Goal: Entertainment & Leisure: Consume media (video, audio)

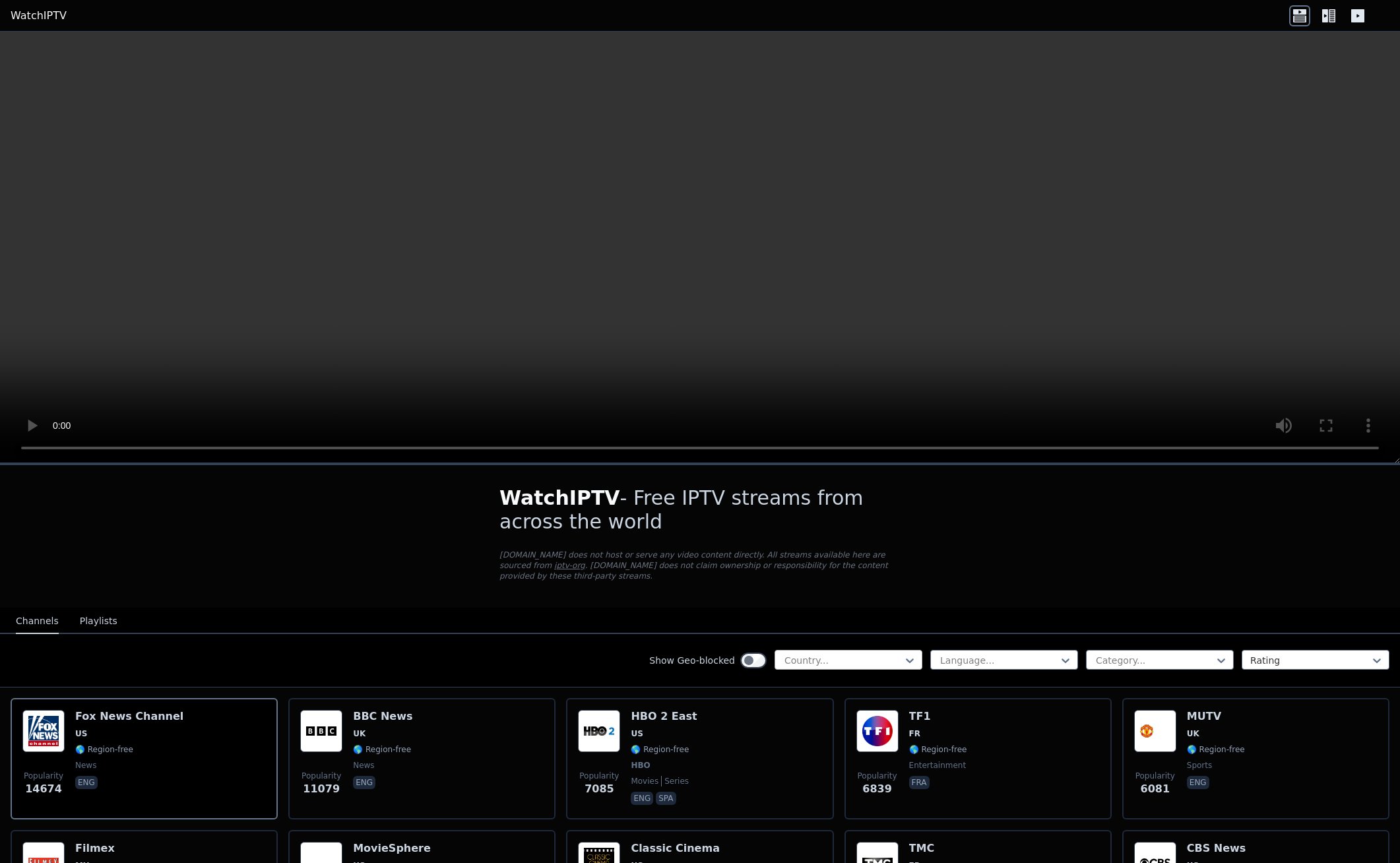
click at [865, 654] on div at bounding box center [843, 660] width 120 height 13
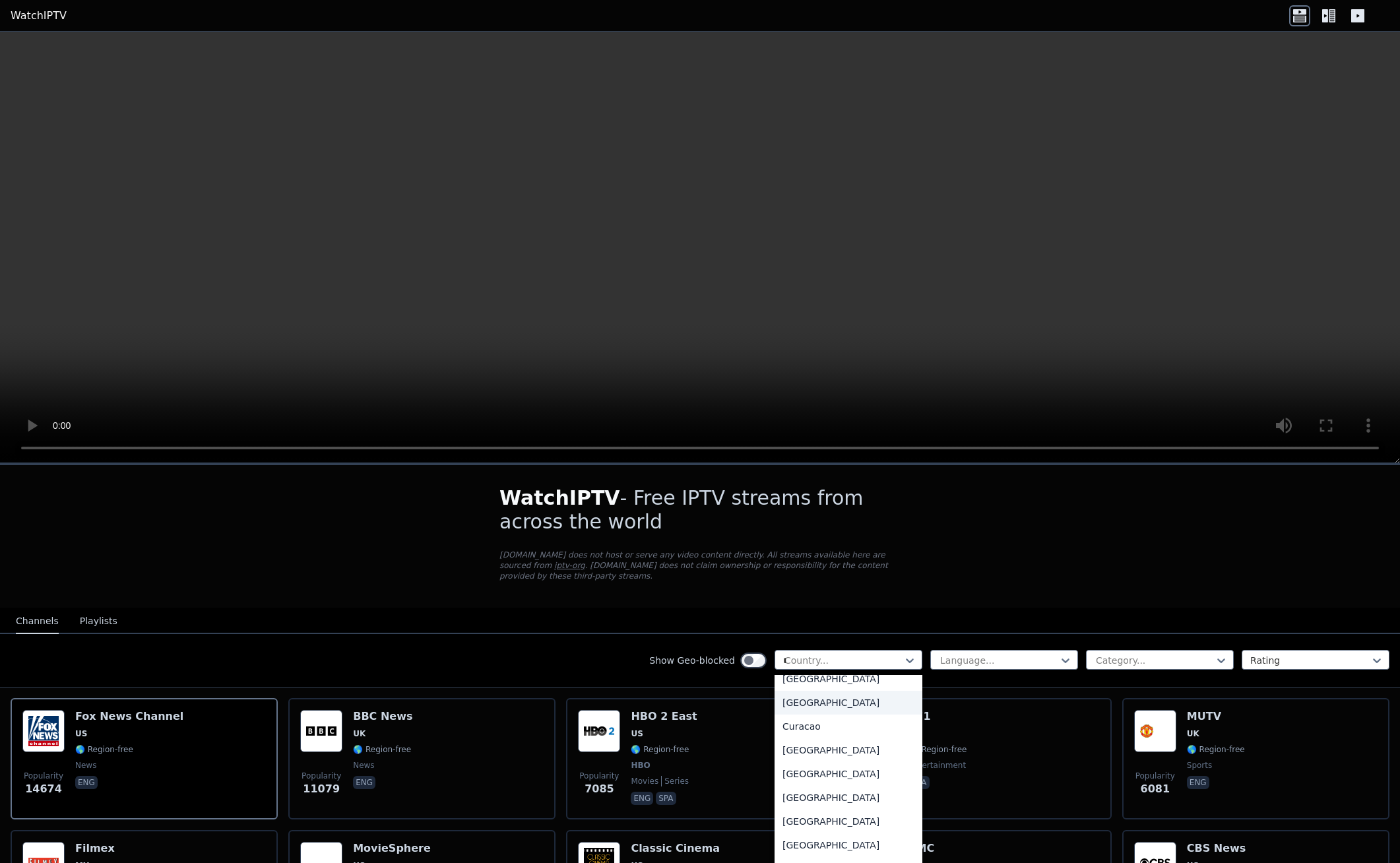
scroll to position [295, 0]
type input "**"
click at [828, 843] on div "[GEOGRAPHIC_DATA]" at bounding box center [848, 855] width 148 height 24
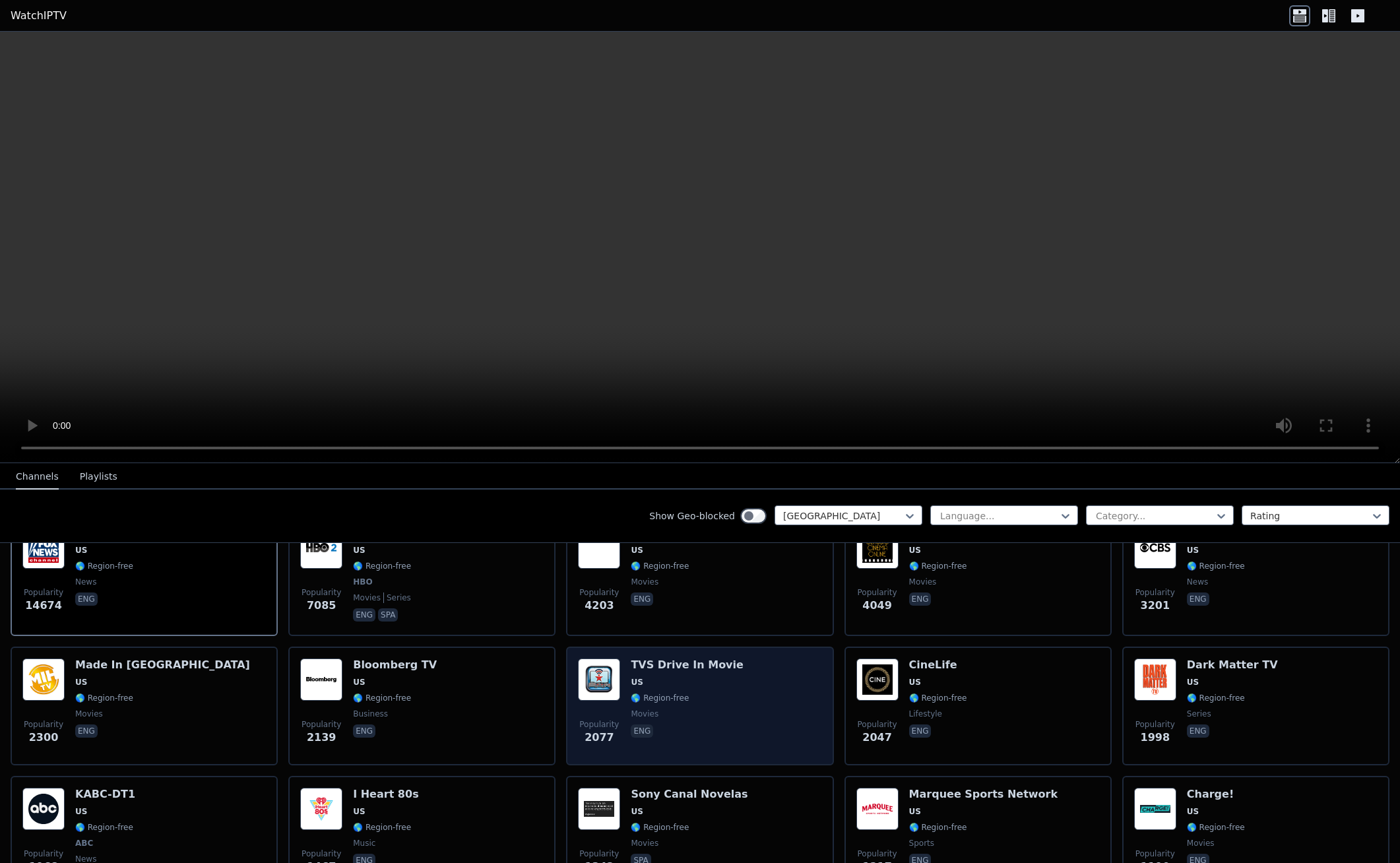
scroll to position [264, 0]
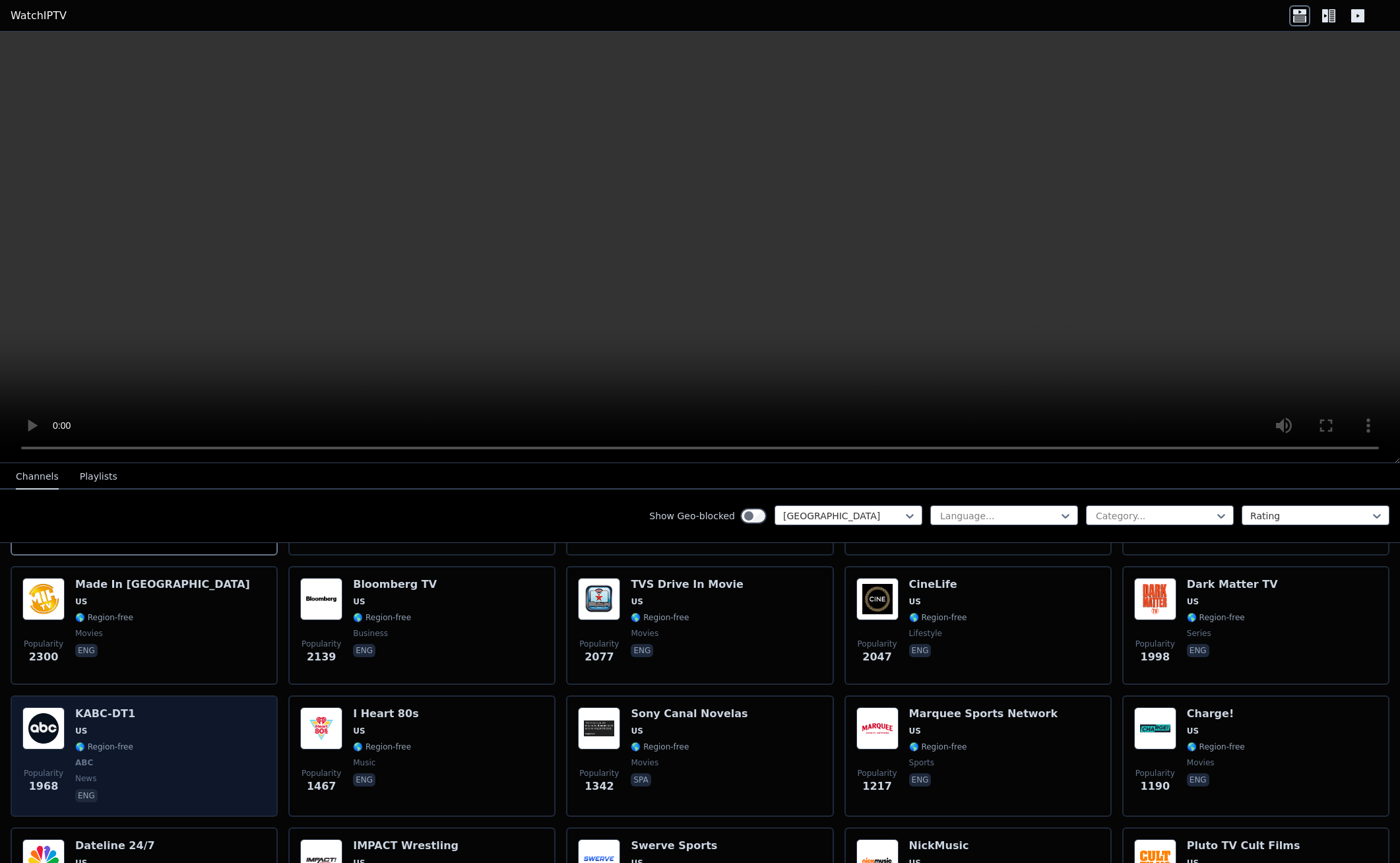
click at [169, 747] on div "Popularity 1968 KABC-DT1 US 🌎 Region-free ABC news eng" at bounding box center [144, 755] width 243 height 98
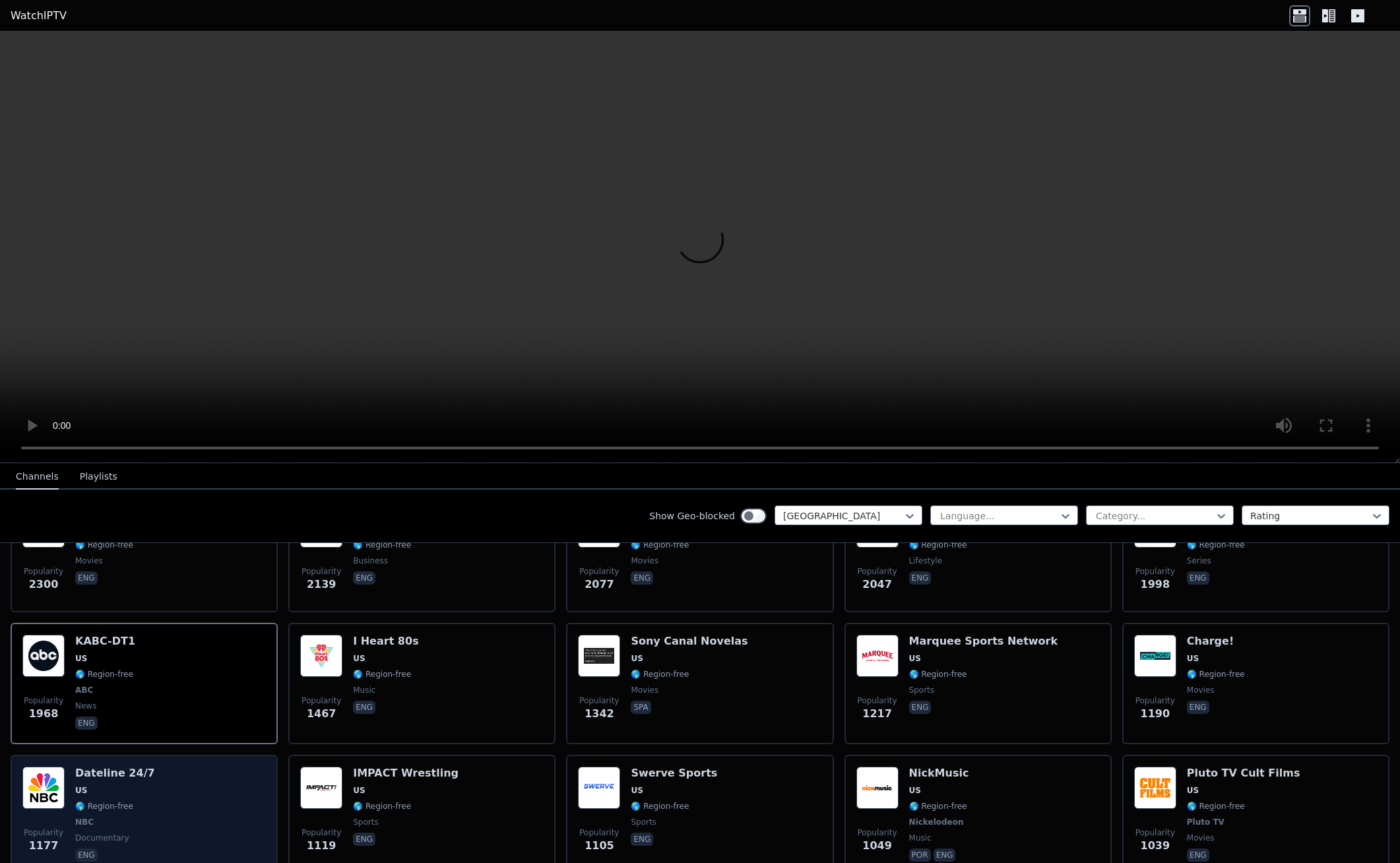
scroll to position [396, 0]
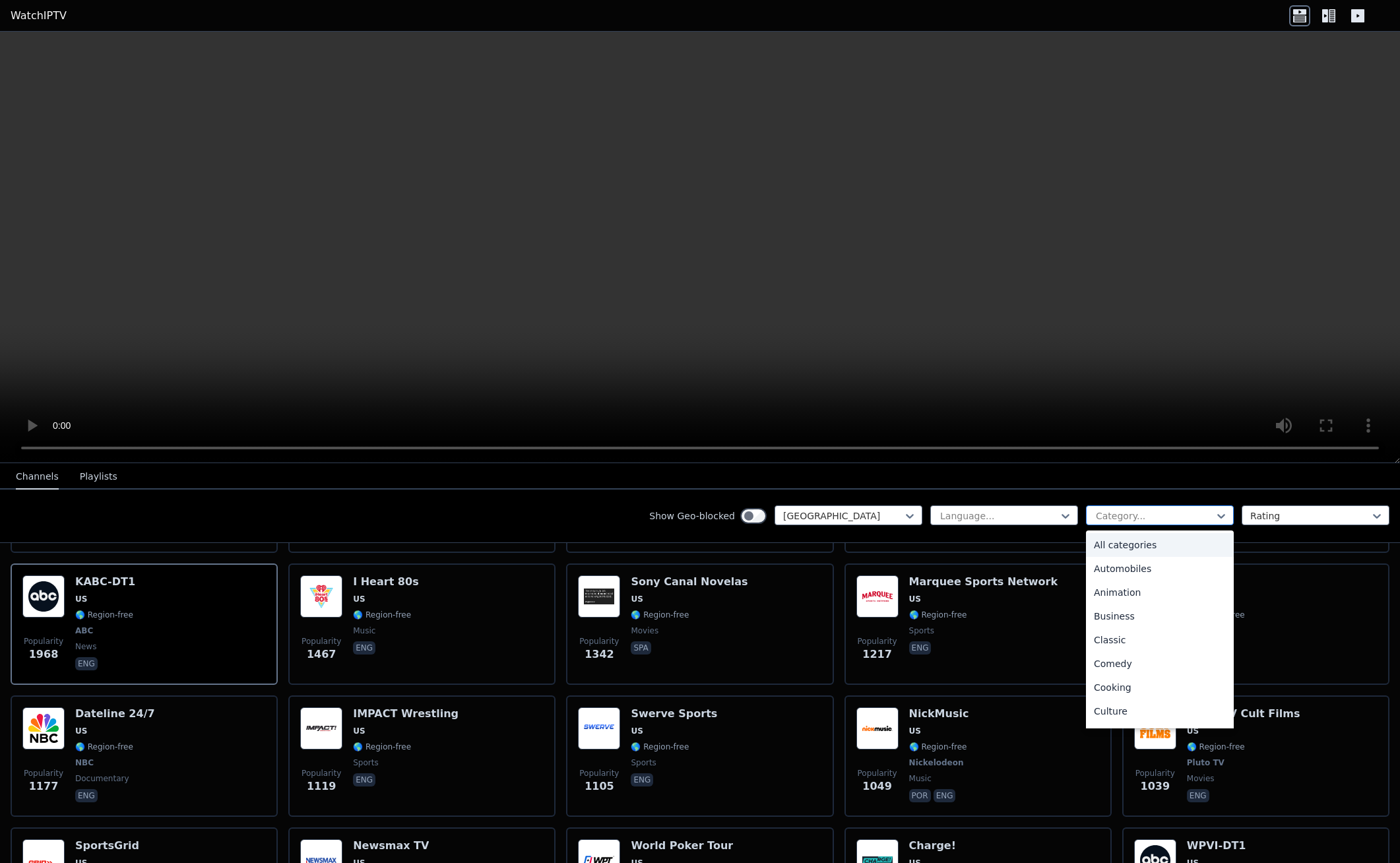
click at [1189, 513] on div at bounding box center [1155, 516] width 120 height 13
click at [1119, 711] on div "Sports" at bounding box center [1160, 718] width 148 height 24
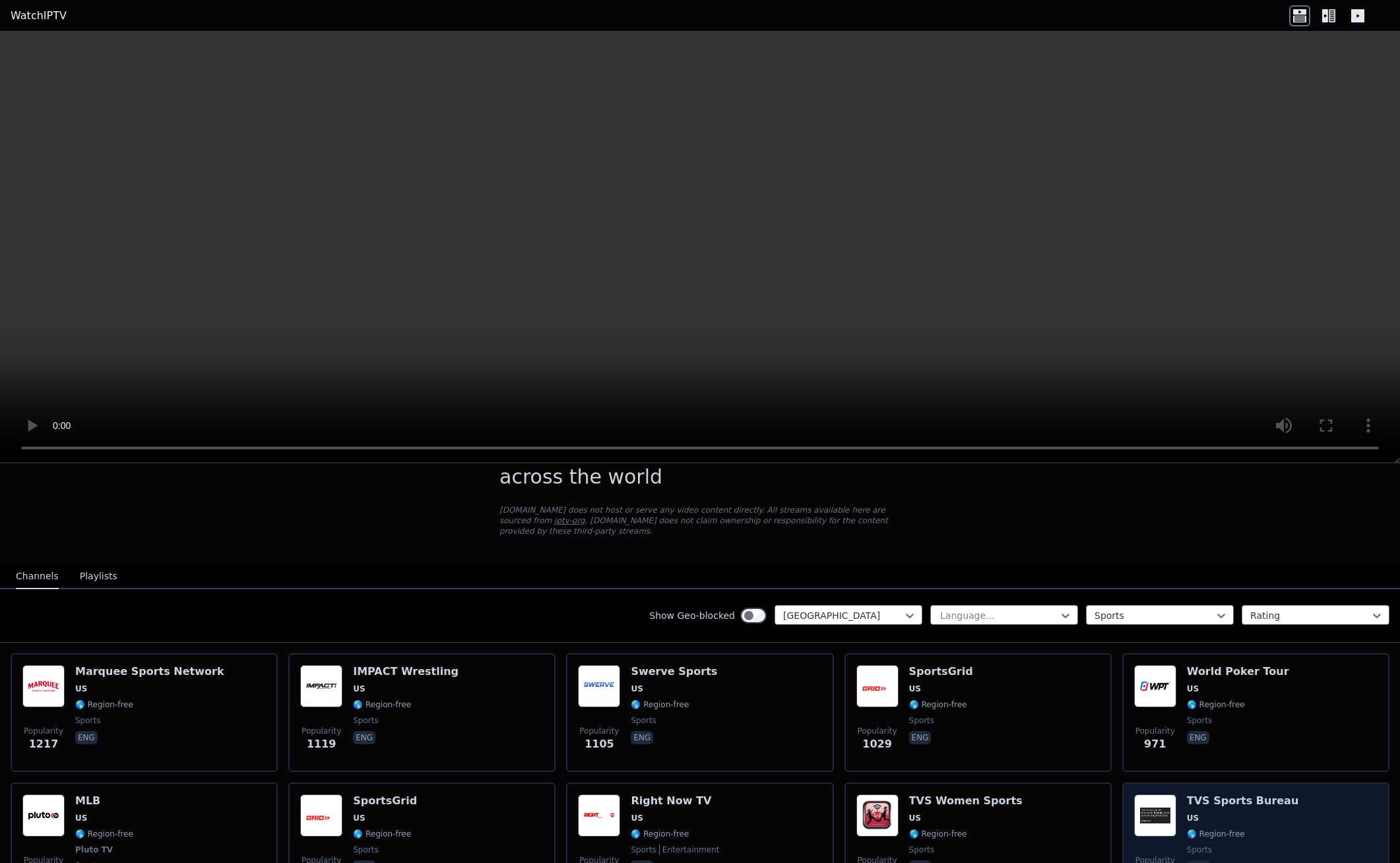
scroll to position [66, 0]
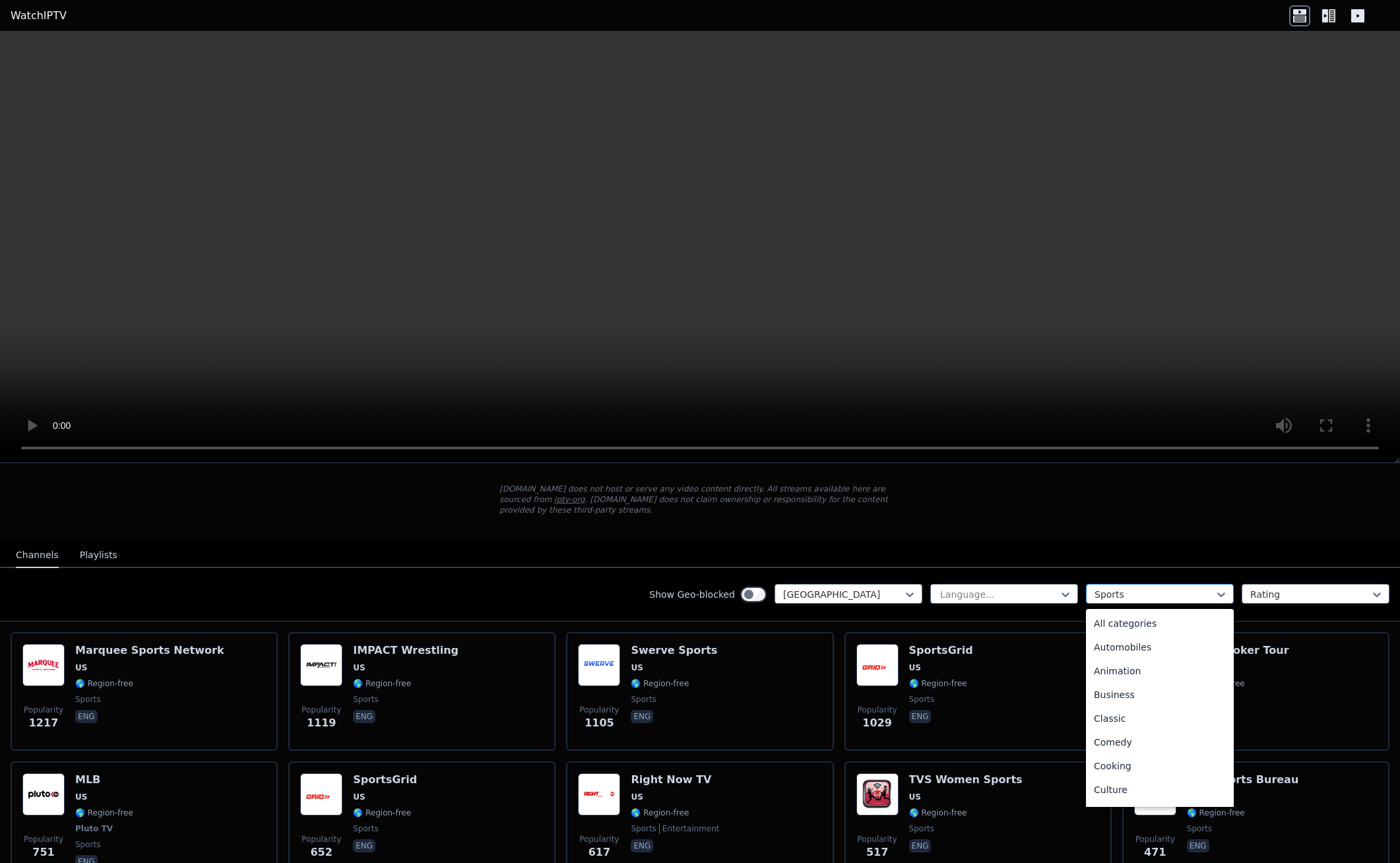
click at [1121, 587] on div at bounding box center [1155, 594] width 120 height 13
click at [1134, 618] on div "All categories" at bounding box center [1160, 623] width 148 height 24
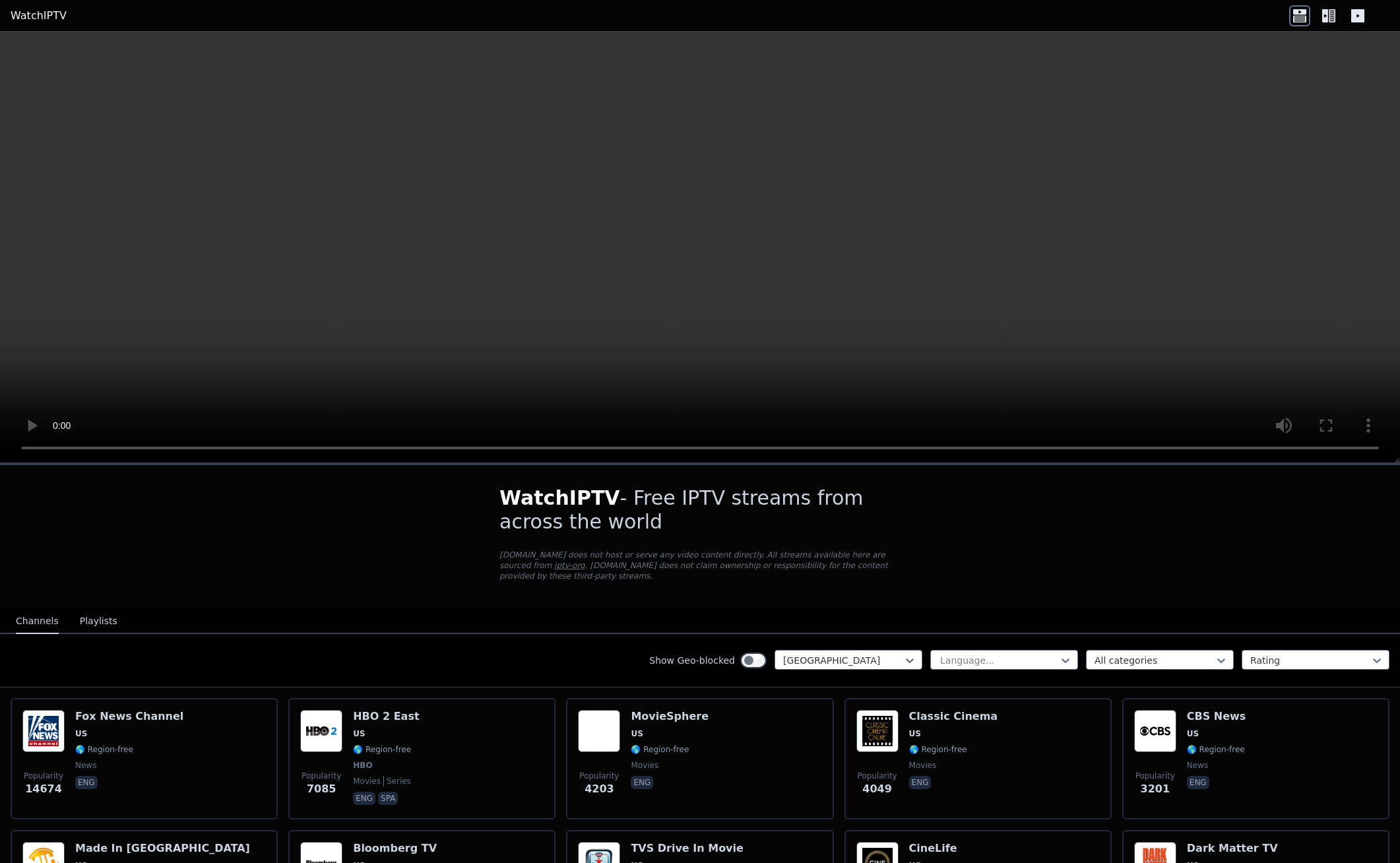
click at [90, 611] on button "Playlists" at bounding box center [98, 621] width 38 height 25
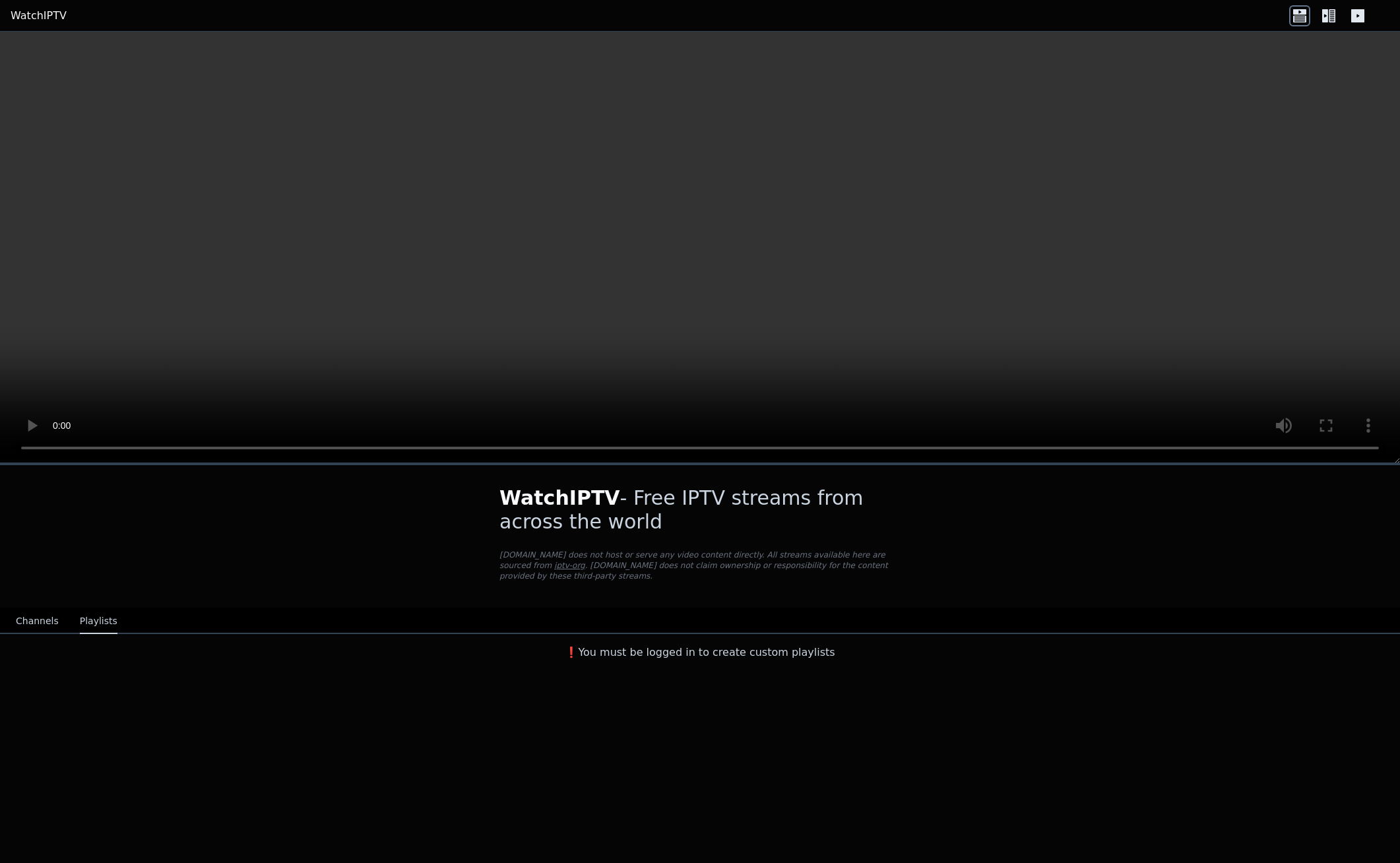
click at [44, 609] on button "Channels" at bounding box center [37, 621] width 43 height 25
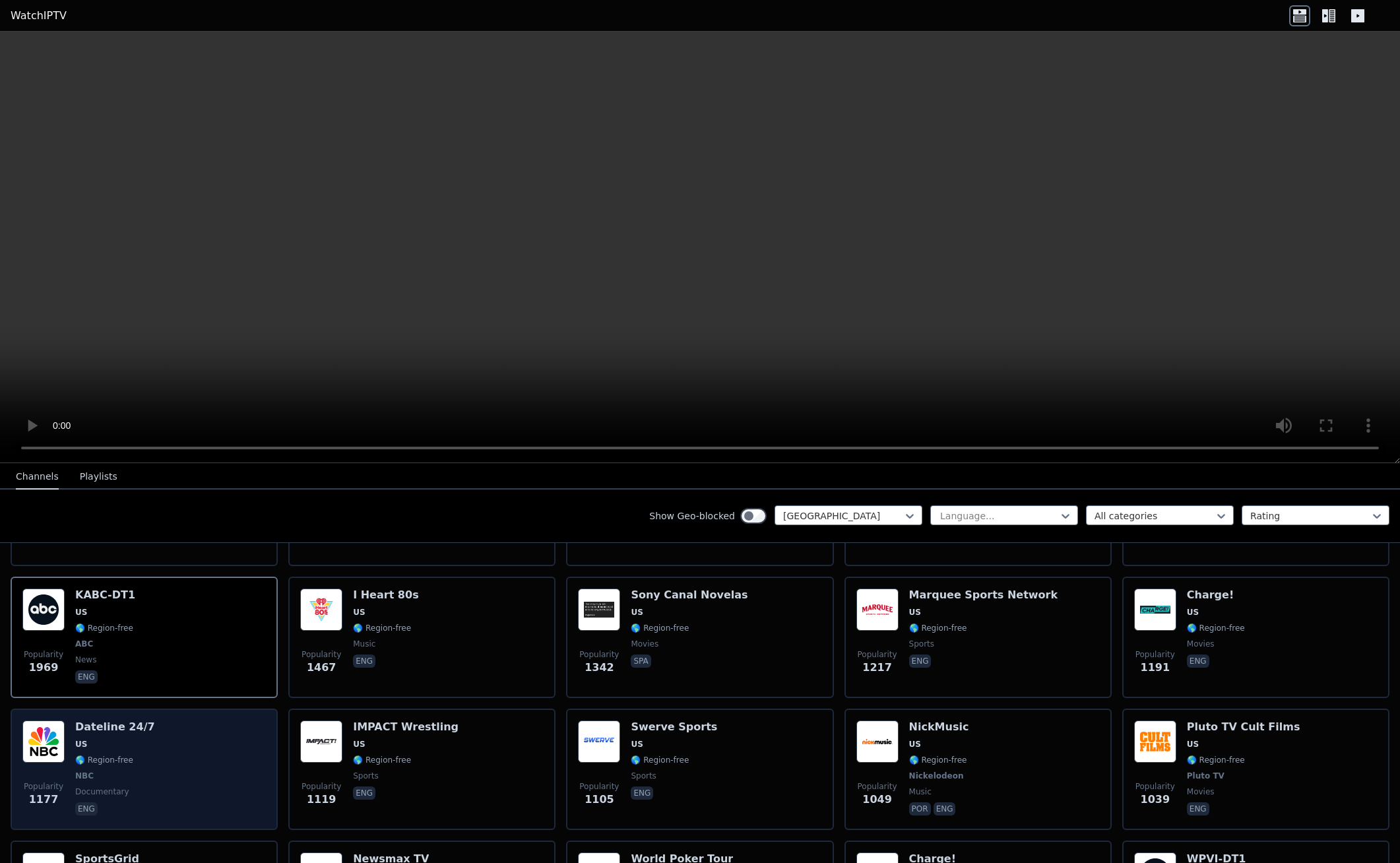
scroll to position [396, 0]
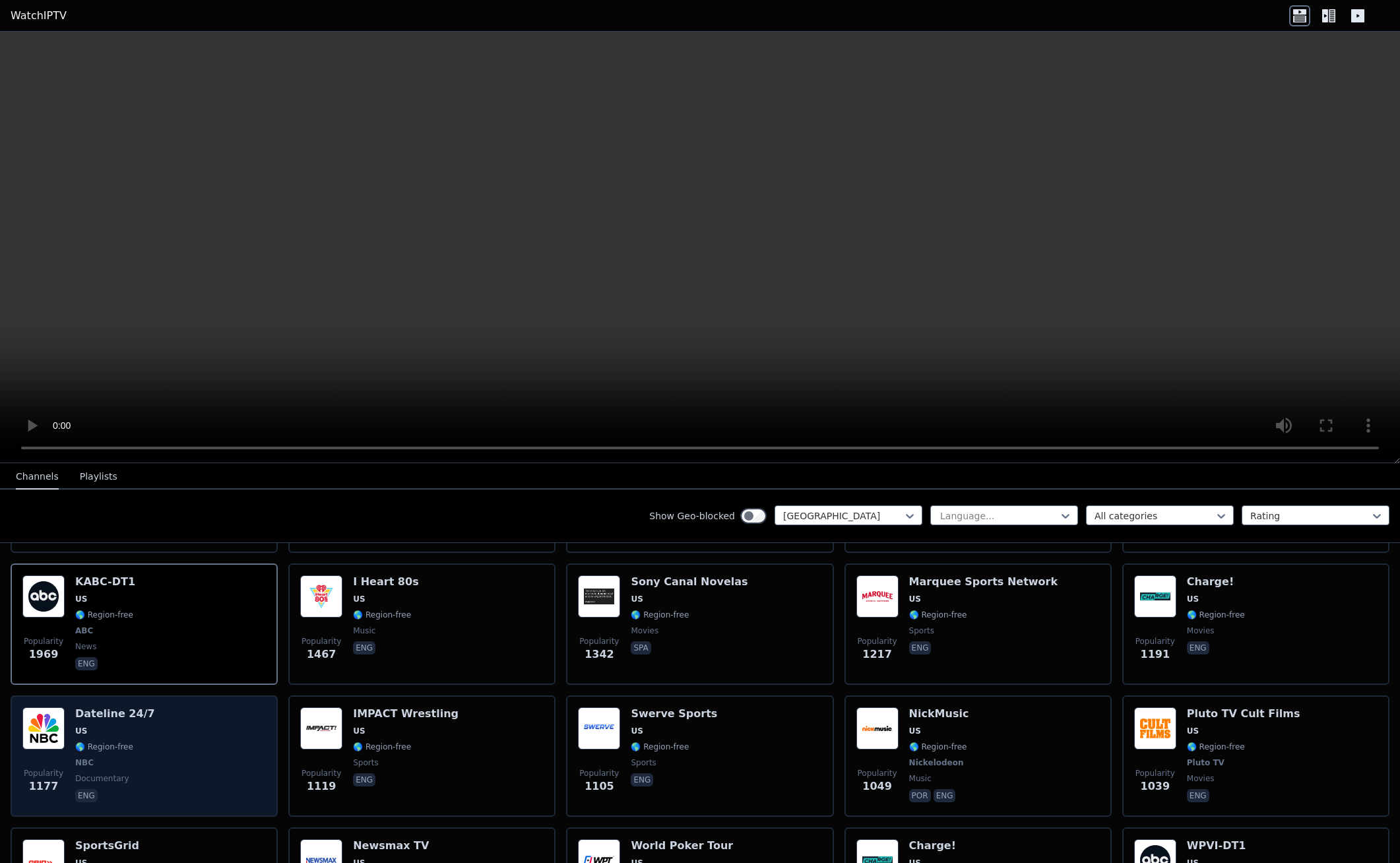
click at [171, 740] on div "Popularity 1177 Dateline 24/7 US 🌎 Region-free NBC documentary eng" at bounding box center [144, 755] width 243 height 98
click at [132, 757] on span "NBC" at bounding box center [115, 762] width 80 height 11
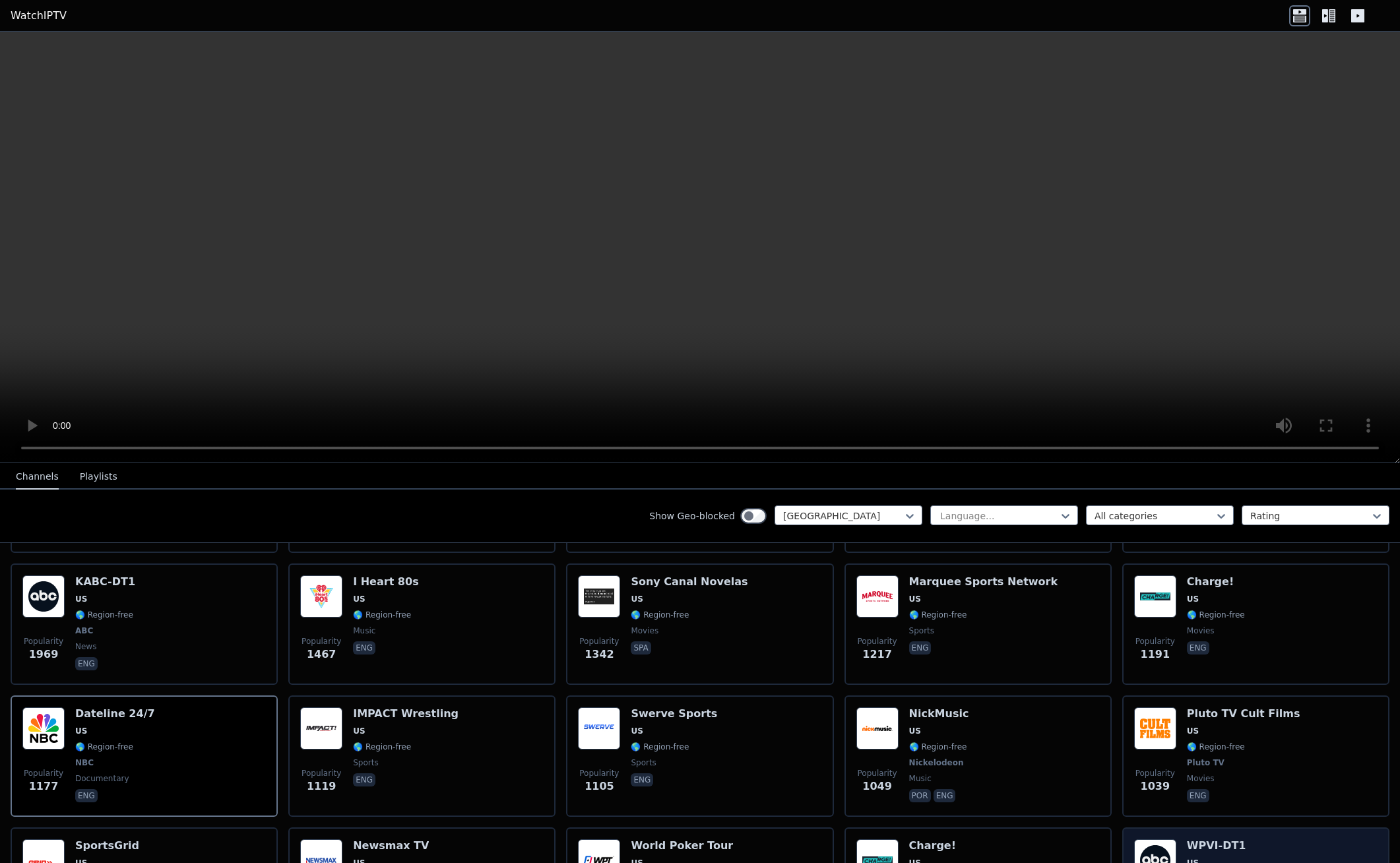
scroll to position [462, 0]
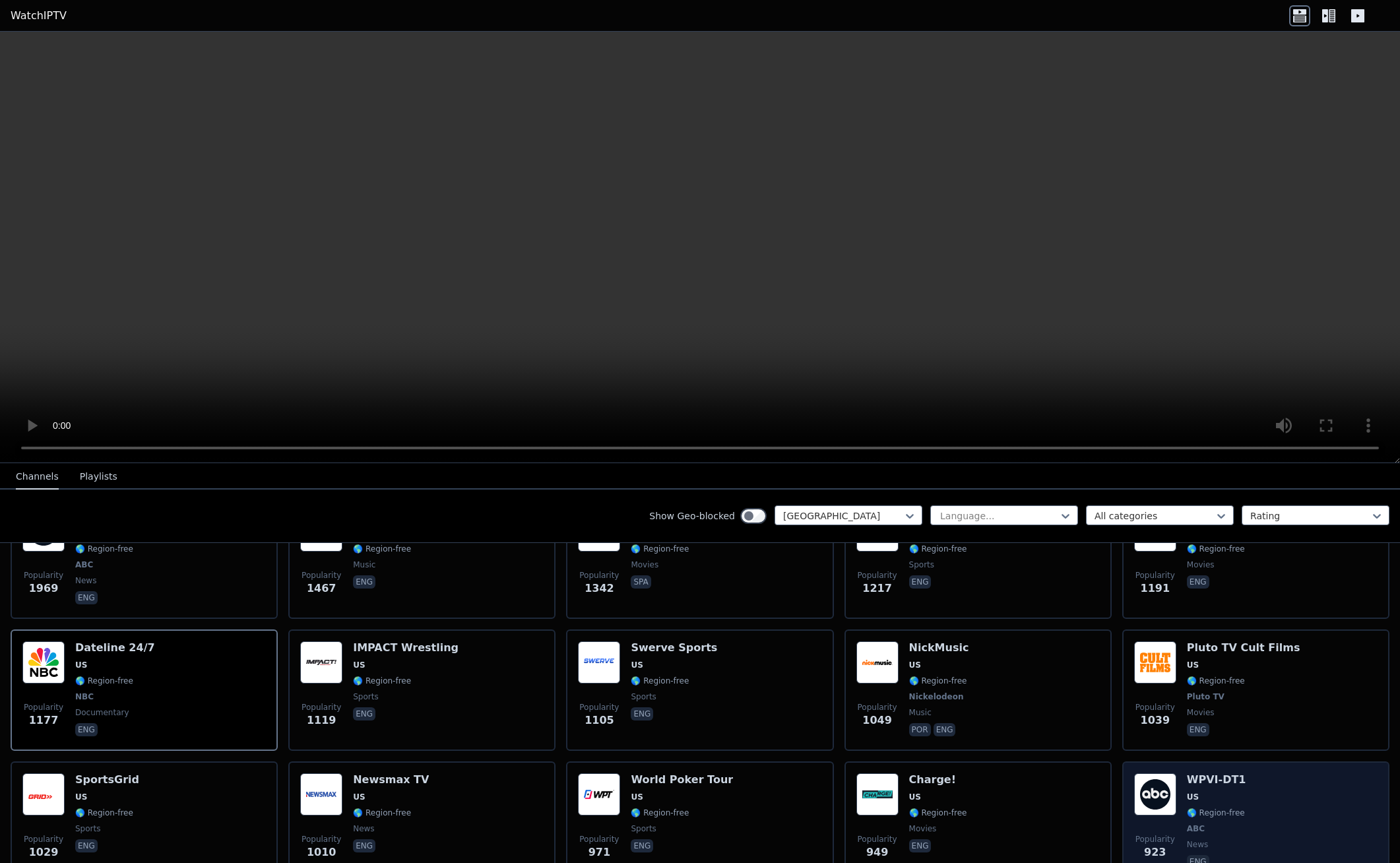
click at [1226, 791] on span "US" at bounding box center [1216, 796] width 59 height 11
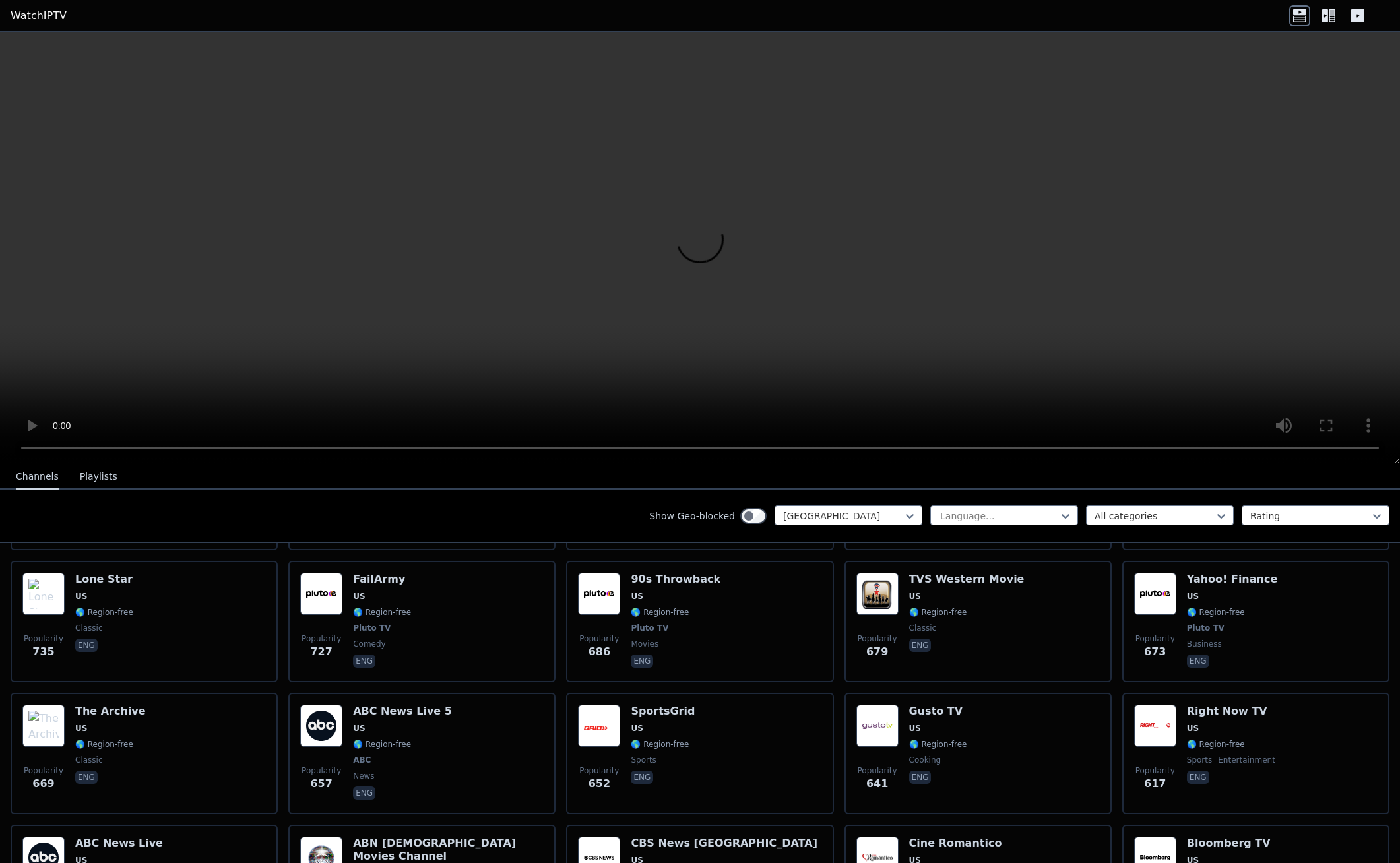
scroll to position [1121, 0]
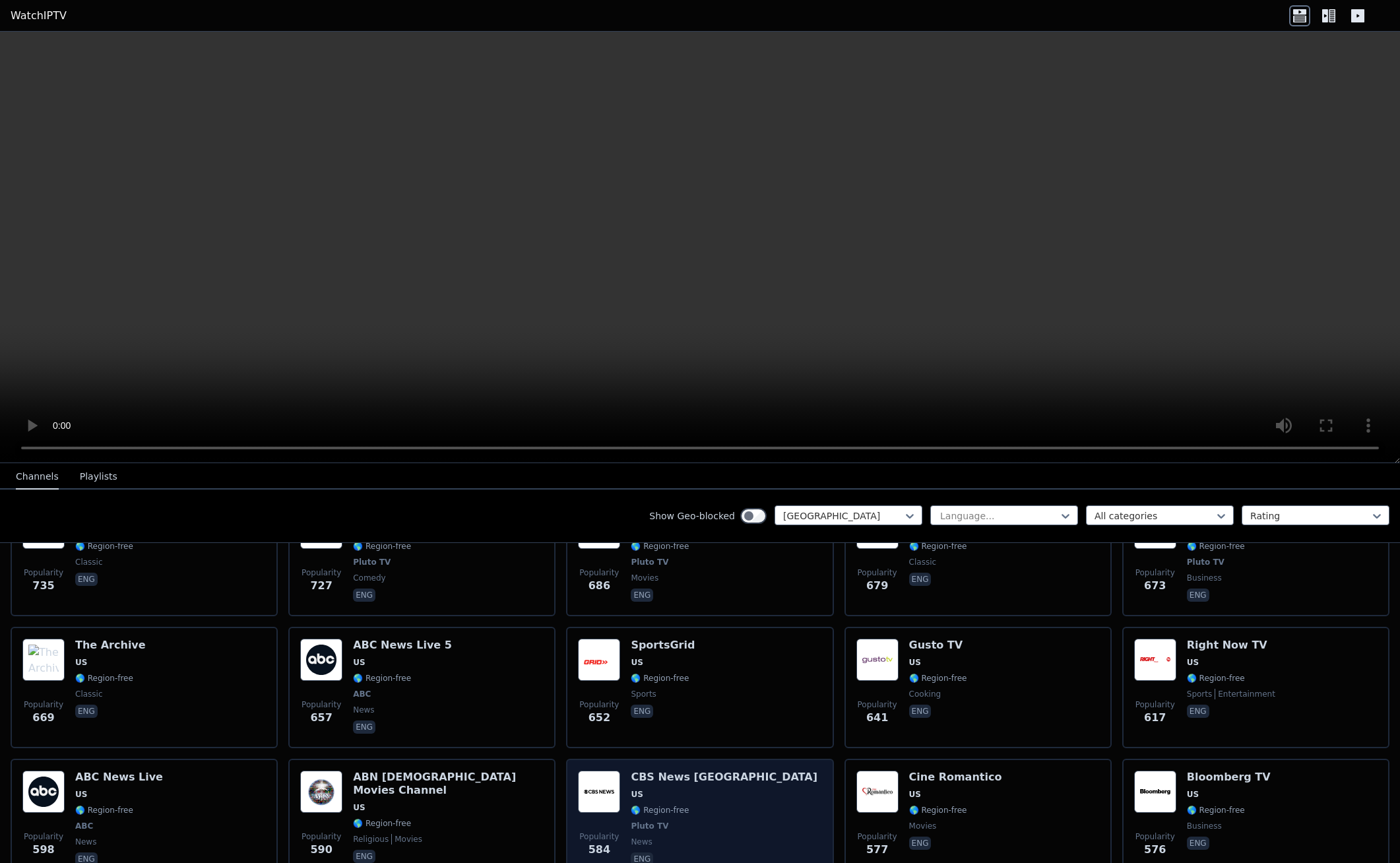
click at [682, 804] on span "🌎 Region-free" at bounding box center [724, 809] width 187 height 11
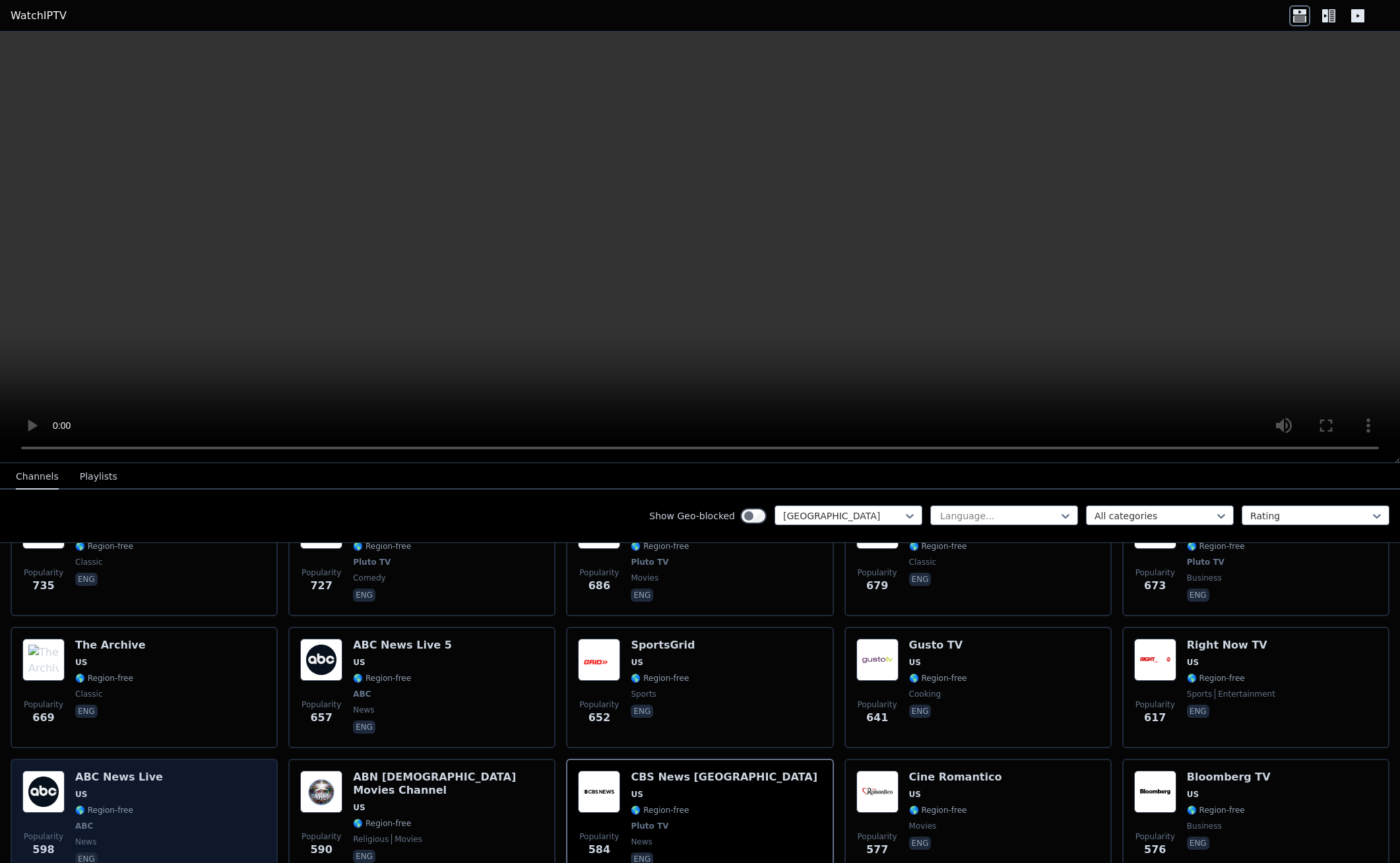
click at [191, 794] on div "Popularity 598 ABC News Live US 🌎 Region-free ABC news eng" at bounding box center [144, 819] width 243 height 98
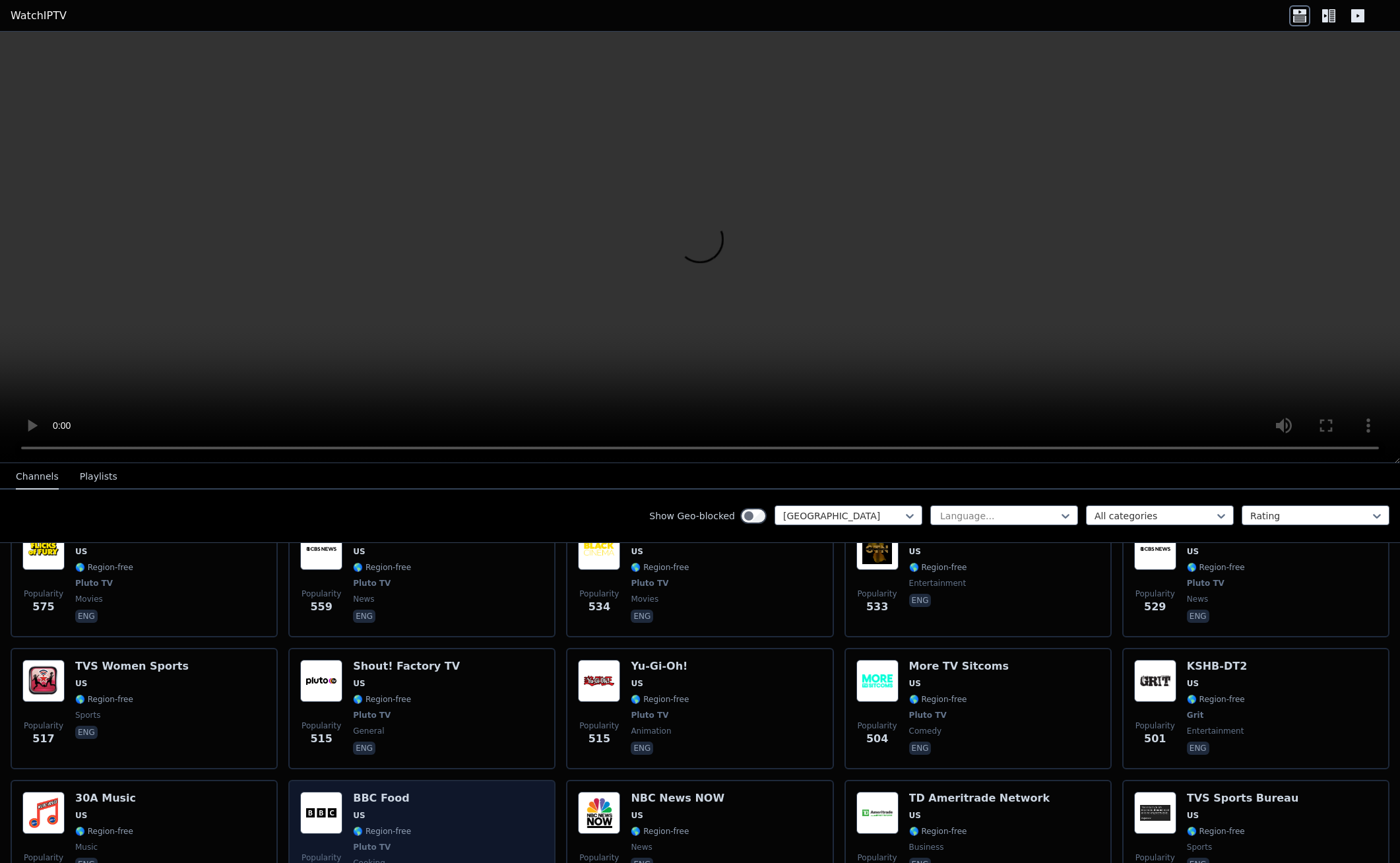
scroll to position [1517, 0]
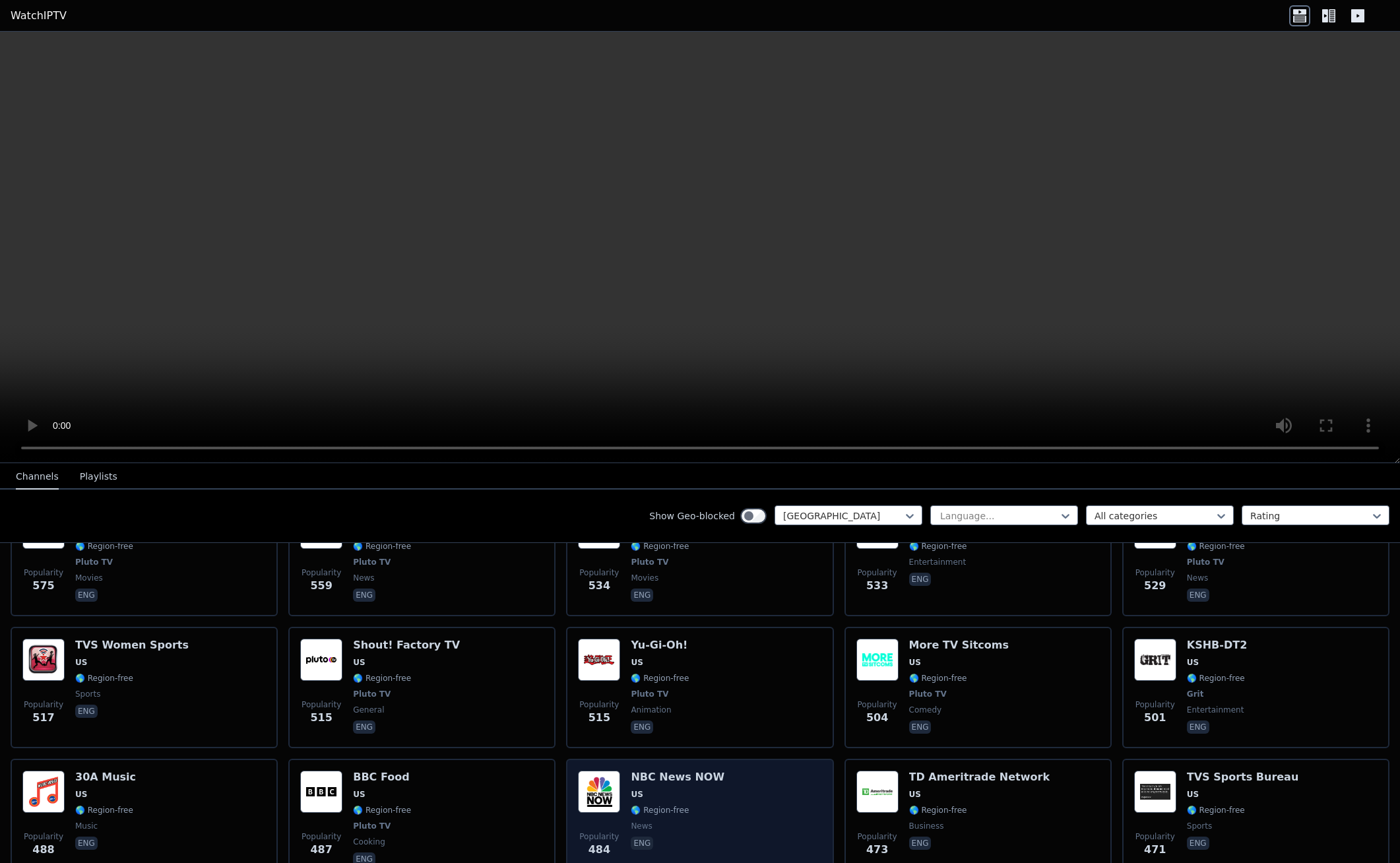
click at [712, 811] on div "Popularity 484 NBC News NOW US 🌎 Region-free news eng" at bounding box center [700, 819] width 243 height 98
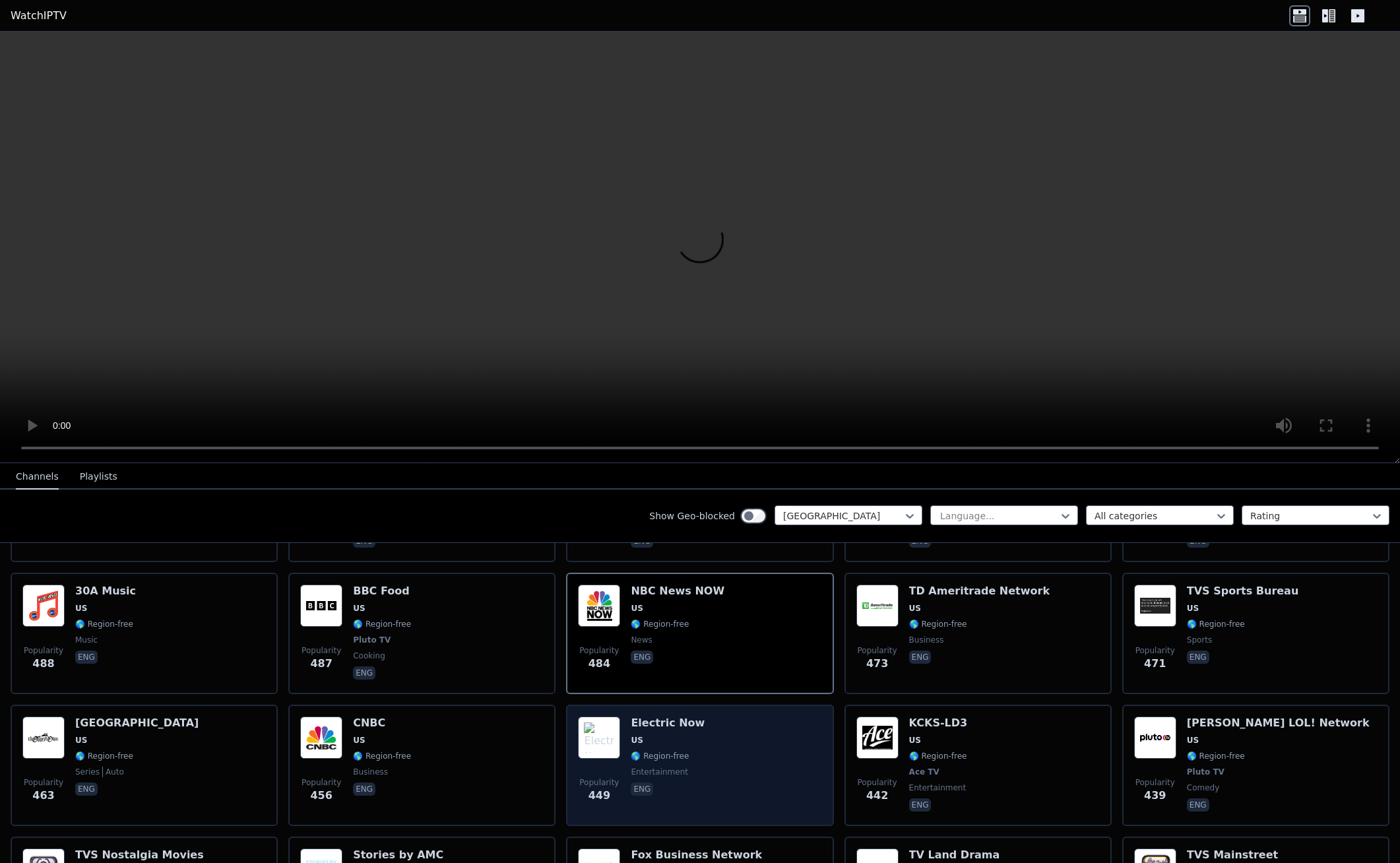
scroll to position [1715, 0]
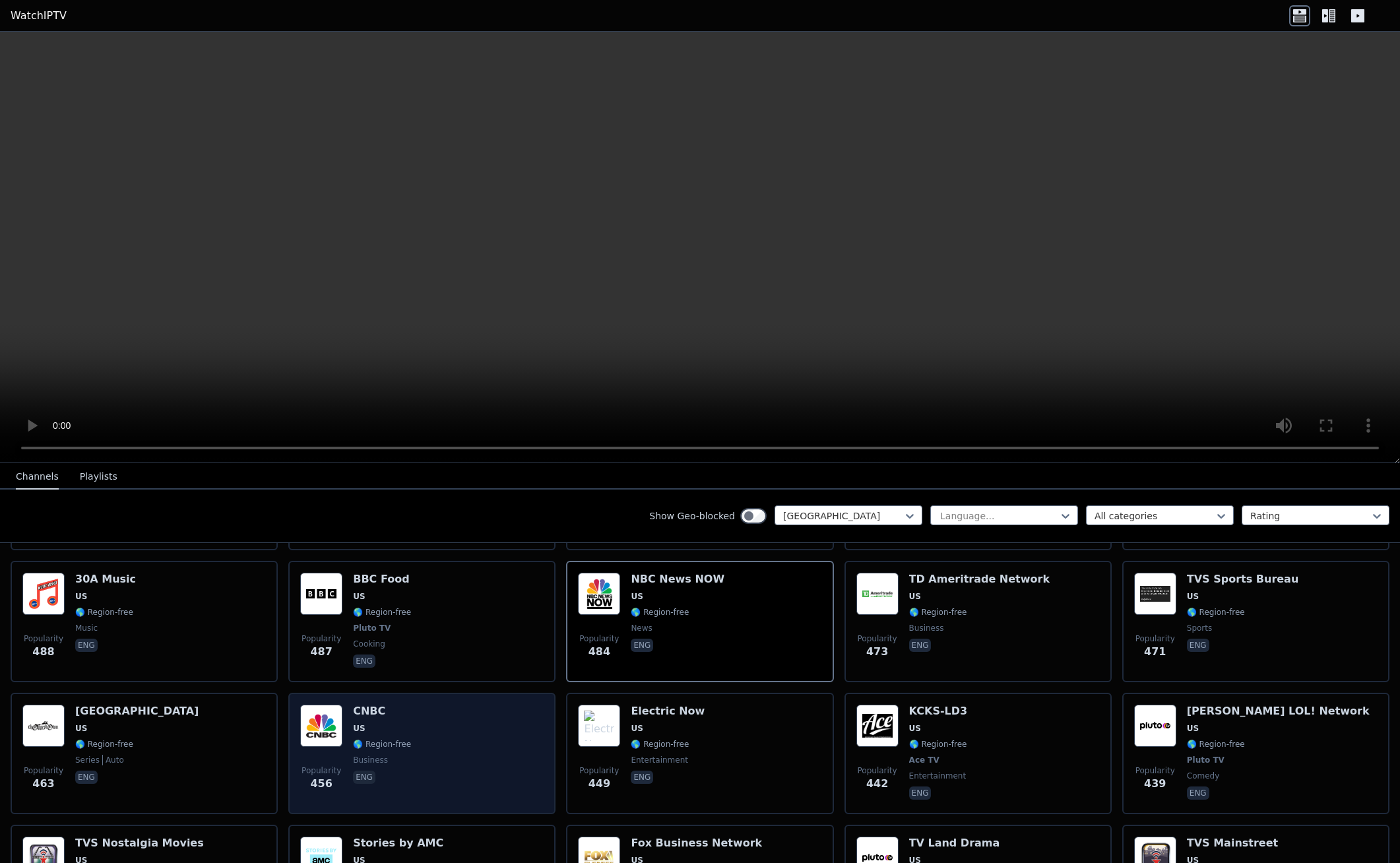
click at [415, 752] on div "Popularity 456 CNBC US 🌎 Region-free business eng" at bounding box center [422, 753] width 243 height 98
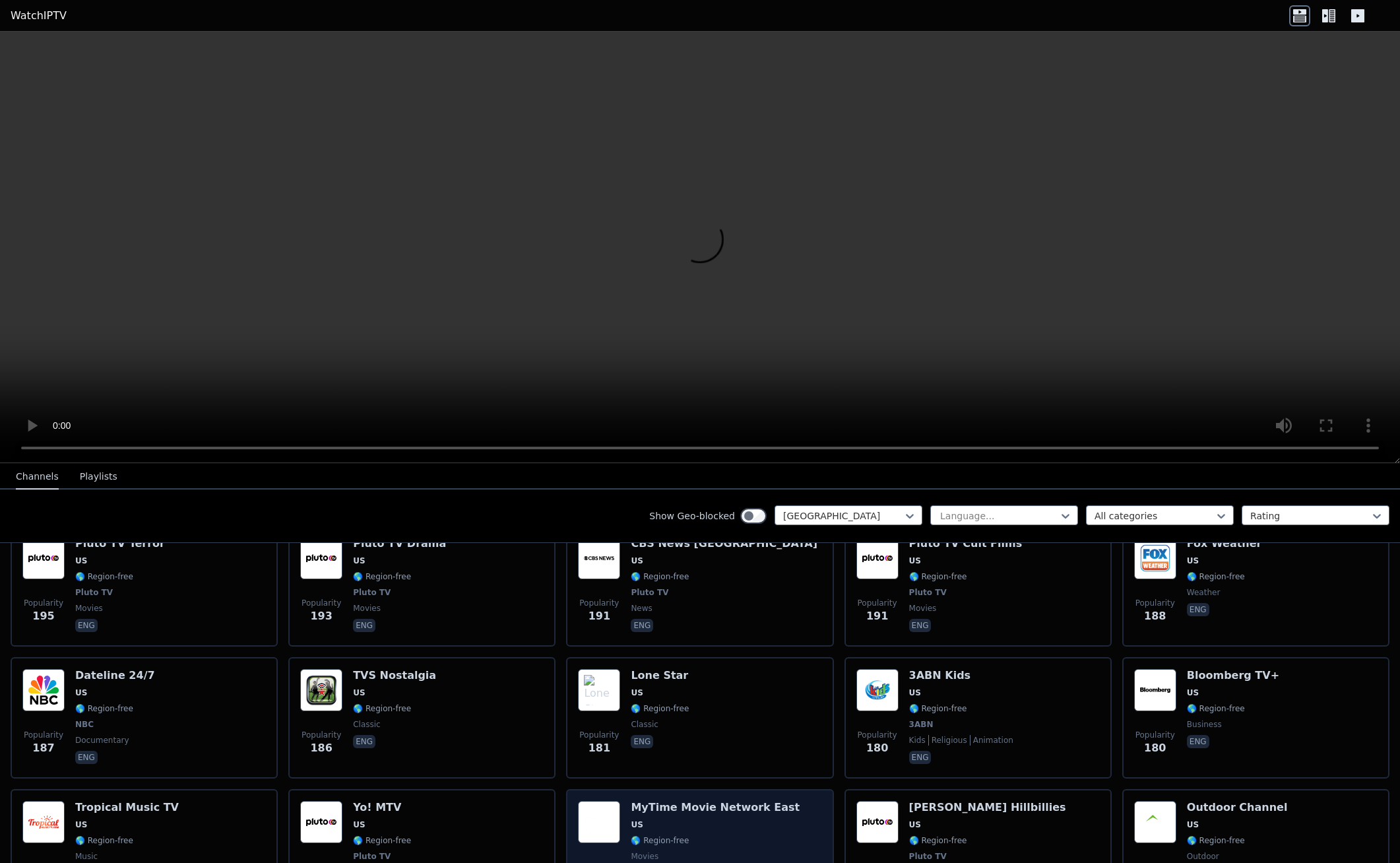
scroll to position [3364, 0]
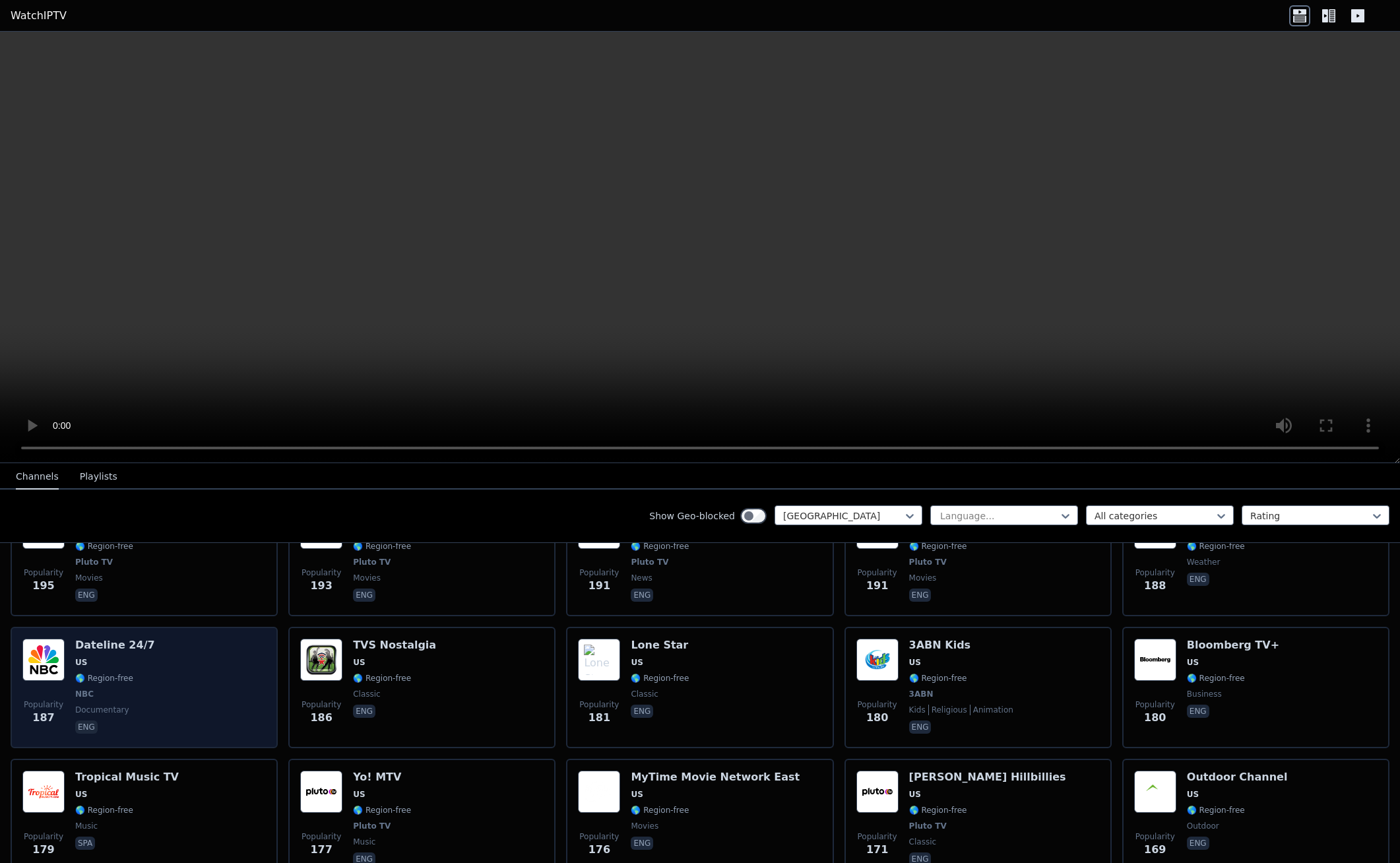
click at [137, 657] on span "US" at bounding box center [115, 662] width 80 height 11
click at [139, 673] on span "🌎 Region-free" at bounding box center [115, 678] width 80 height 11
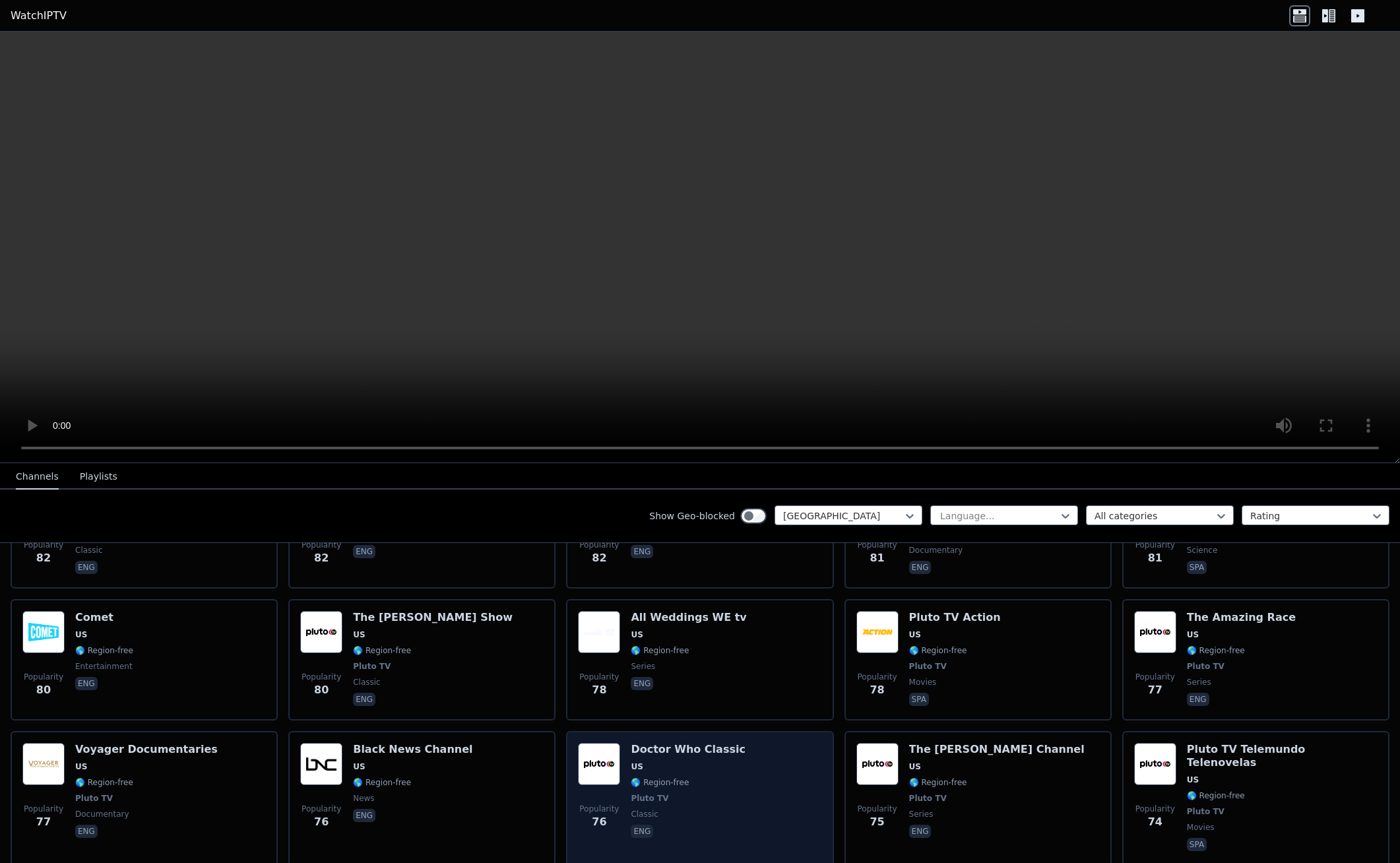
scroll to position [6459, 0]
